Goal: Check status

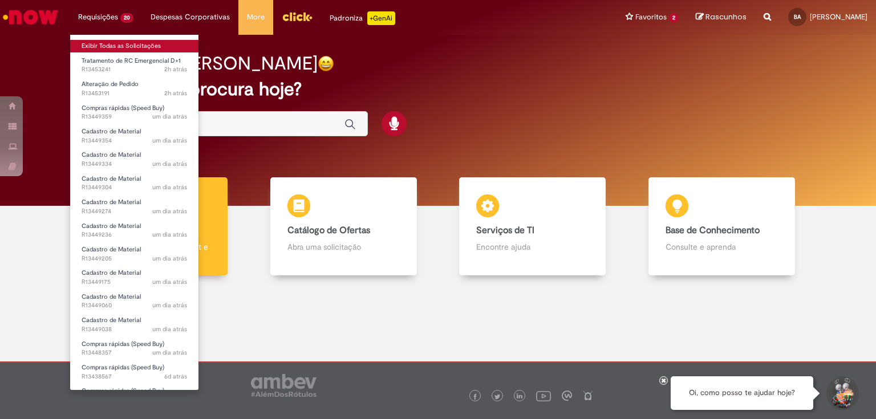
click at [99, 47] on link "Exibir Todas as Solicitações" at bounding box center [134, 46] width 128 height 13
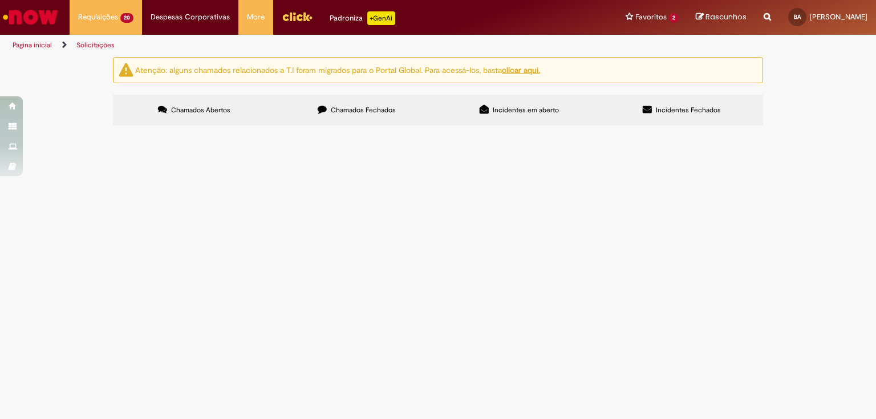
click at [0, 0] on span "R13453191" at bounding box center [0, 0] width 0 height 0
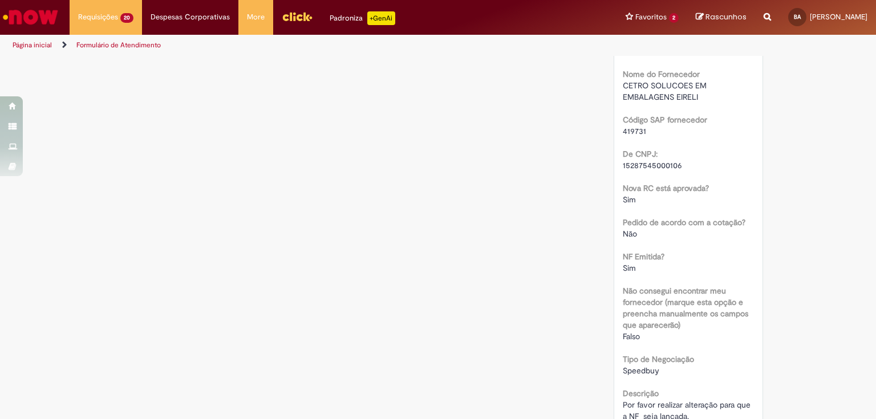
scroll to position [383, 0]
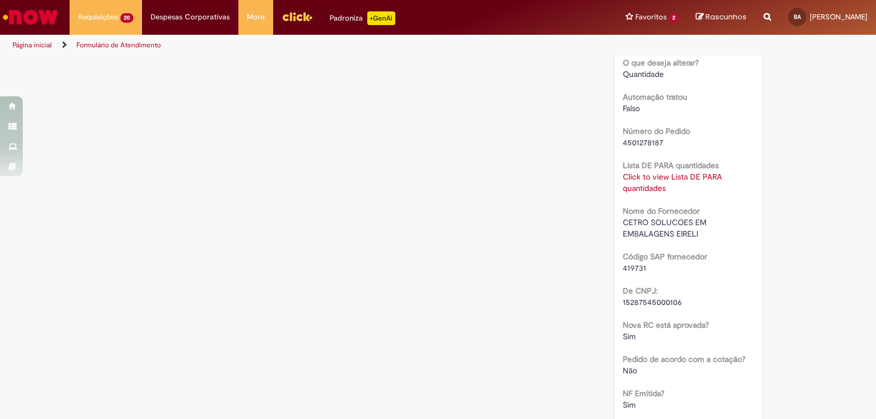
click at [643, 192] on div "Click to view Lista DE PARA quantidades Click to view Lista DE PARA quantidades" at bounding box center [689, 182] width 132 height 23
click at [643, 193] on link "Click to view Lista DE PARA quantidades" at bounding box center [672, 183] width 99 height 22
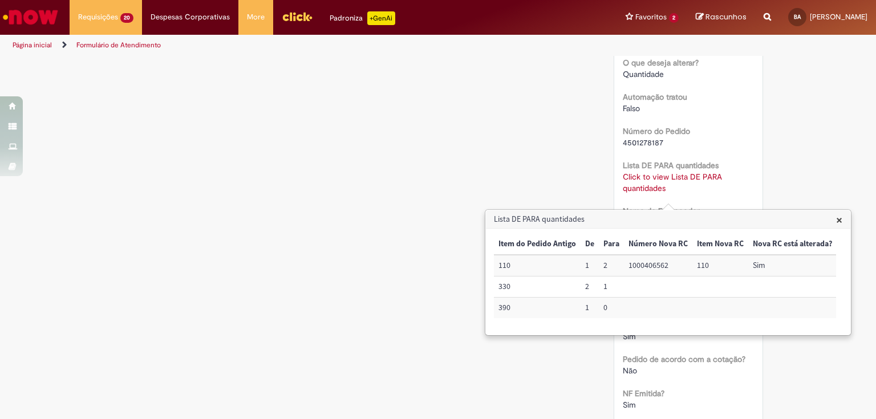
click at [653, 264] on td "1000406562" at bounding box center [658, 265] width 68 height 21
copy td "1000406562"
click at [837, 219] on span "×" at bounding box center [840, 219] width 6 height 15
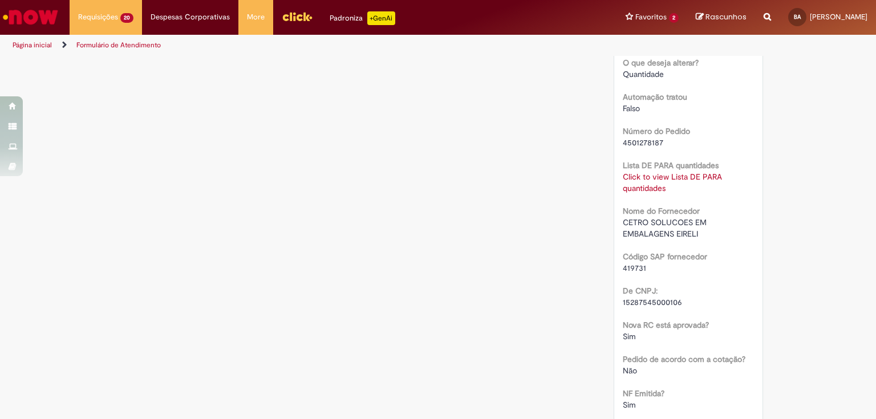
click at [322, 266] on div "Verificar Código de Barras Aguardando Aprovação Aguardando atendimento Em andam…" at bounding box center [438, 247] width 668 height 1147
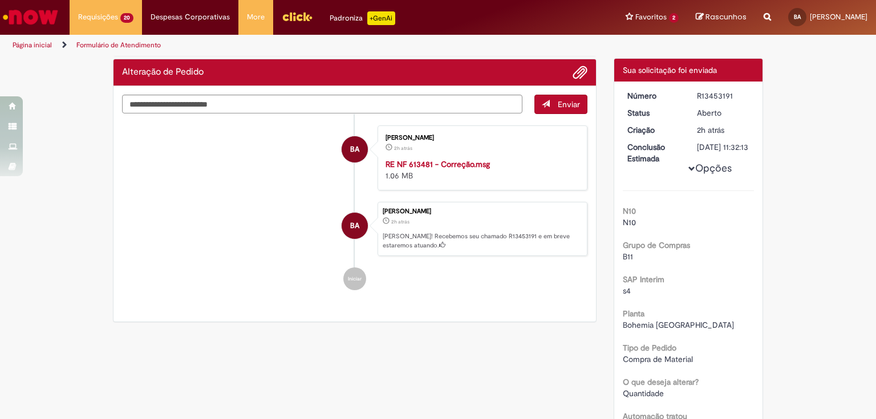
scroll to position [0, 0]
